Goal: Find specific page/section: Find specific page/section

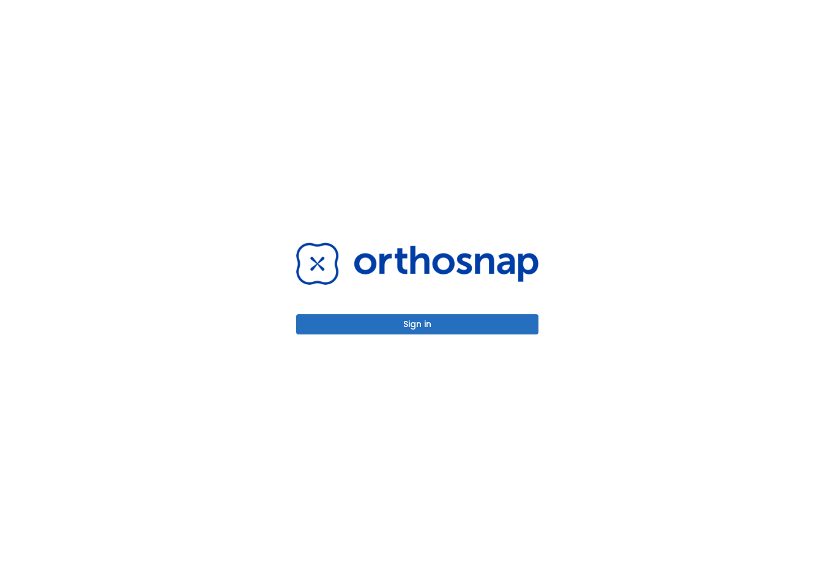
click at [451, 324] on button "Sign in" at bounding box center [417, 324] width 242 height 20
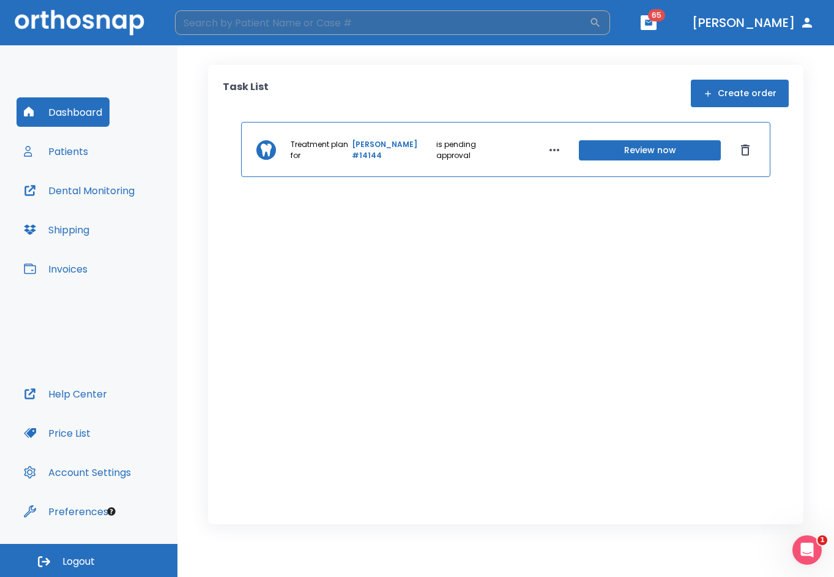
click at [263, 34] on input "search" at bounding box center [382, 22] width 414 height 24
type input "[PERSON_NAME]"
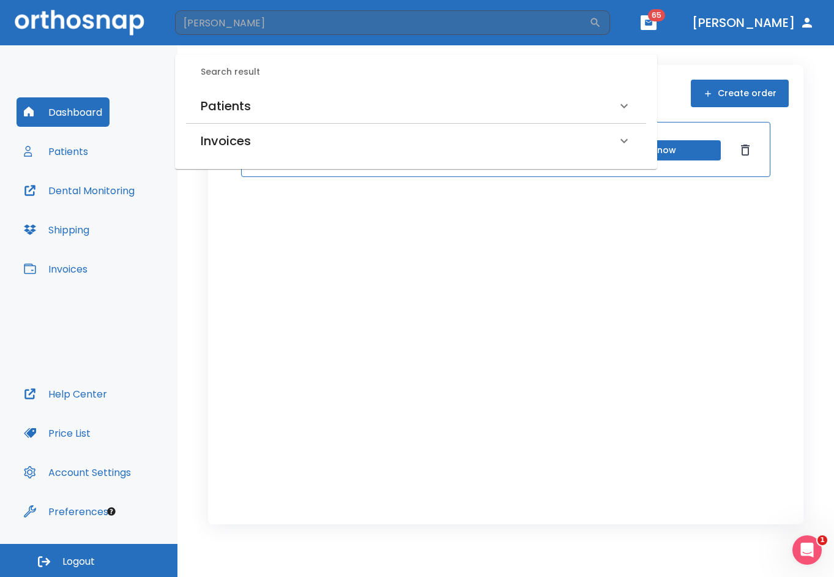
click at [271, 103] on div "Patients" at bounding box center [409, 106] width 416 height 20
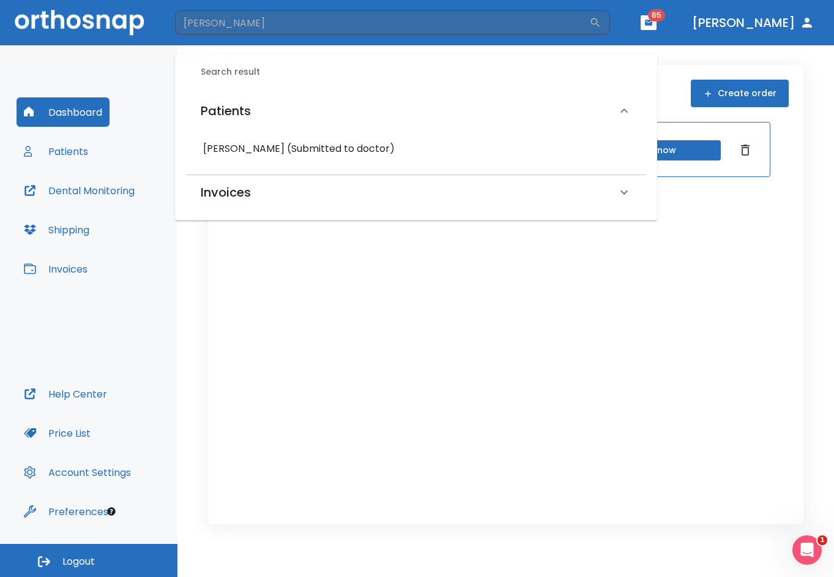
click at [280, 139] on div "[PERSON_NAME] (Submitted to doctor)" at bounding box center [416, 149] width 441 height 22
click at [260, 150] on h6 "[PERSON_NAME] (Submitted to doctor)" at bounding box center [416, 148] width 426 height 17
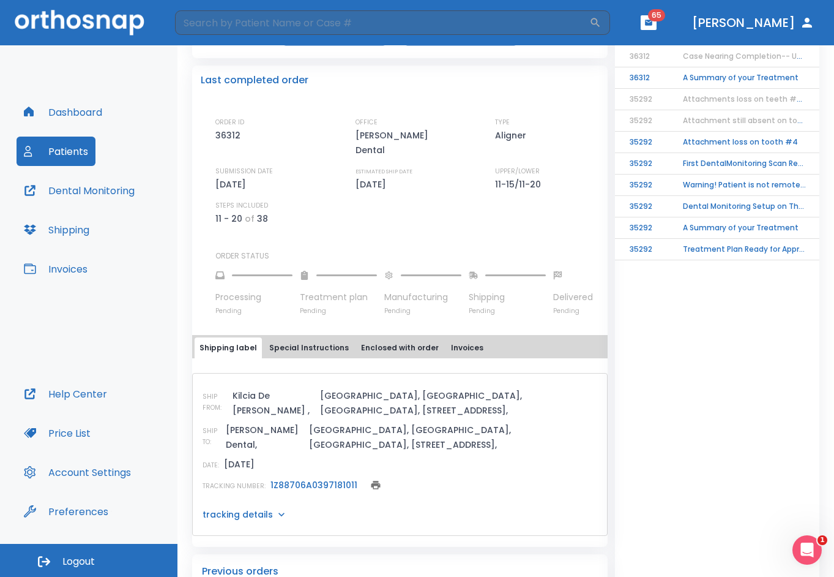
scroll to position [362, 0]
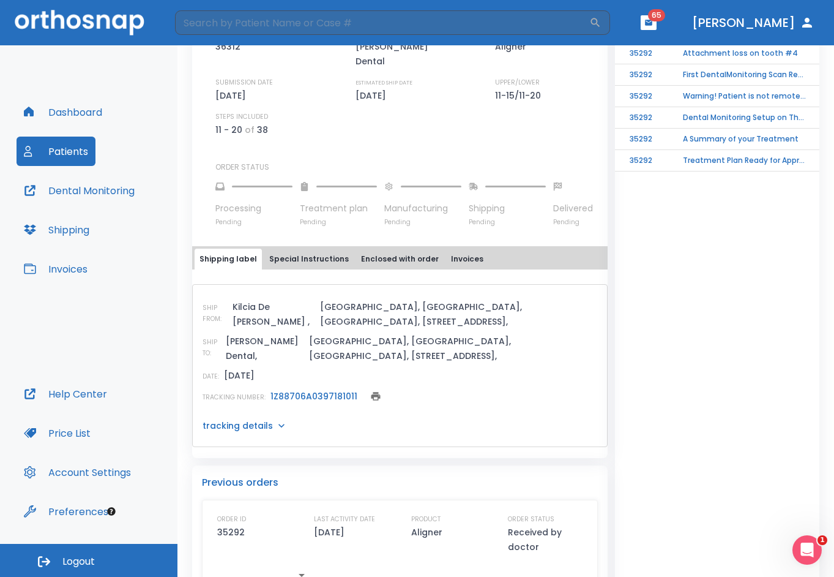
click at [279, 419] on icon at bounding box center [281, 425] width 12 height 12
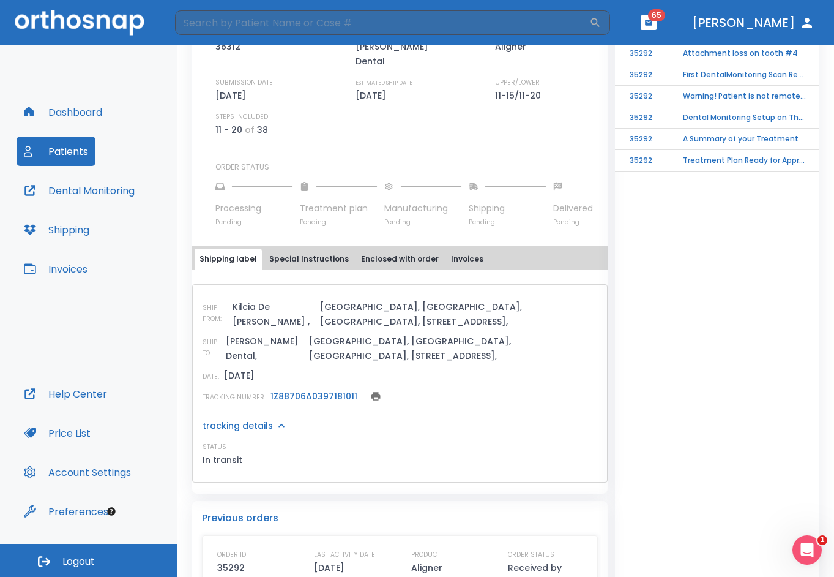
click at [280, 390] on link "1Z88706A0397181011" at bounding box center [314, 396] width 87 height 12
